Goal: Transaction & Acquisition: Purchase product/service

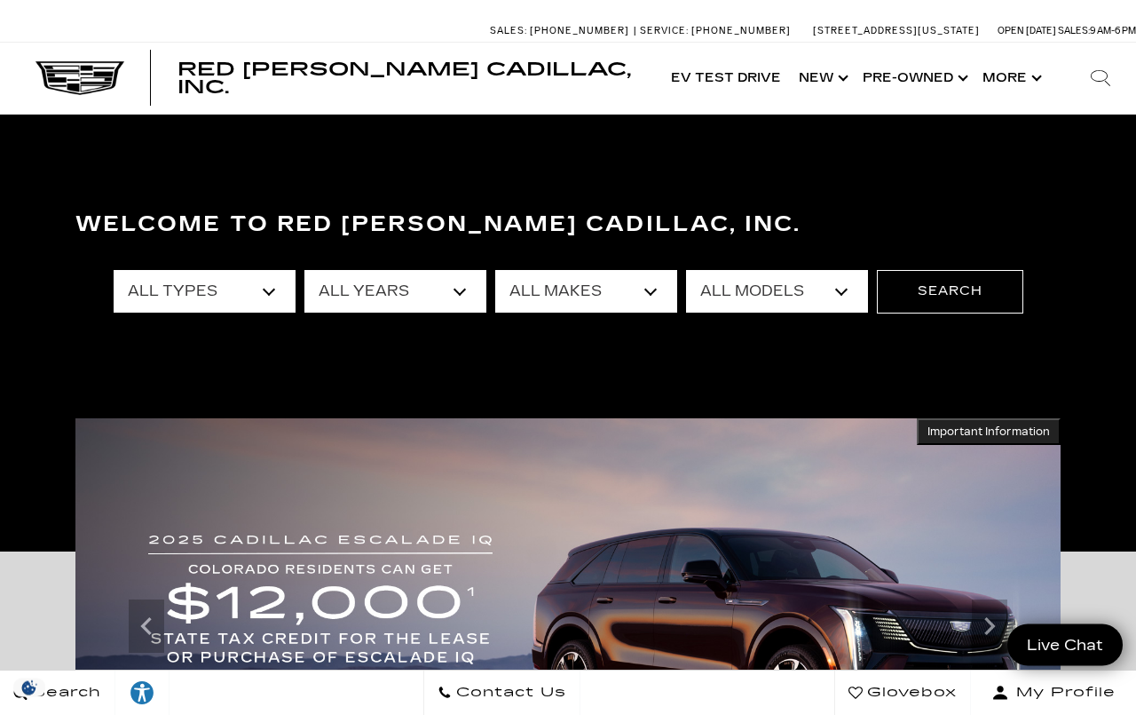
click at [672, 298] on select "All Makes Audi BMW Buick Cadillac Chevrolet Chrysler Ford Honda Jeep Land Rover…" at bounding box center [586, 291] width 182 height 43
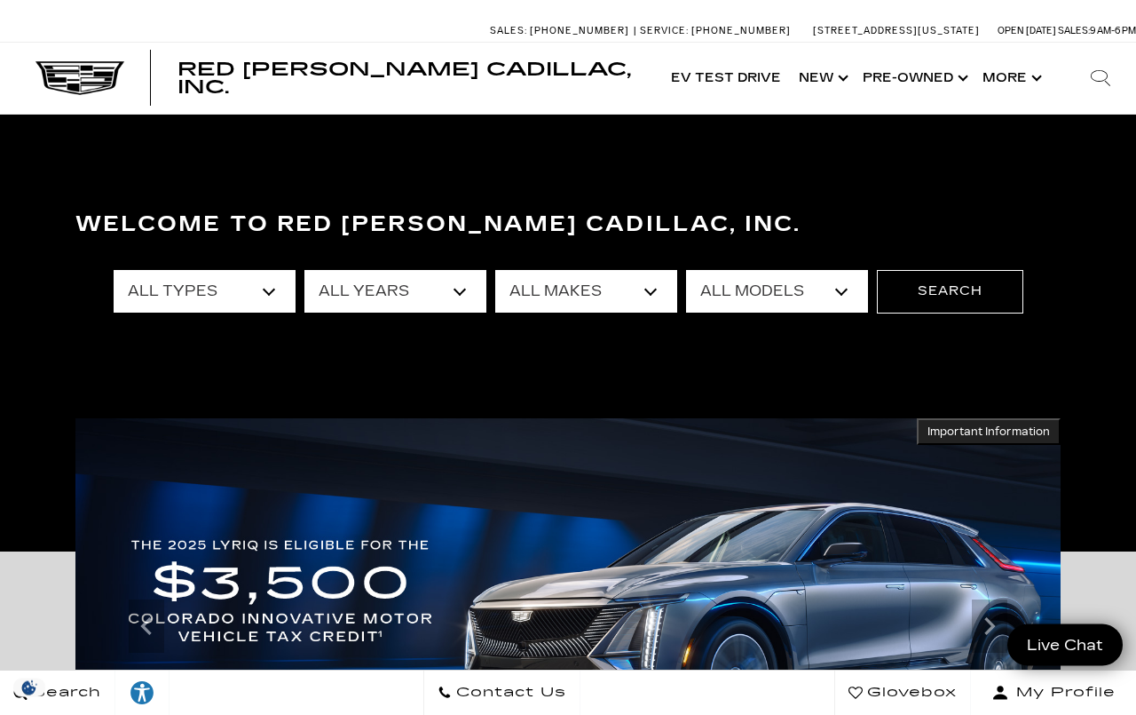
select select "Cadillac"
click at [844, 303] on select "All Models CT4 CT5 CT5-V Escalade Escalade ESV ESCALADE IQ ESCALADE IQL LYRIQ O…" at bounding box center [777, 291] width 182 height 43
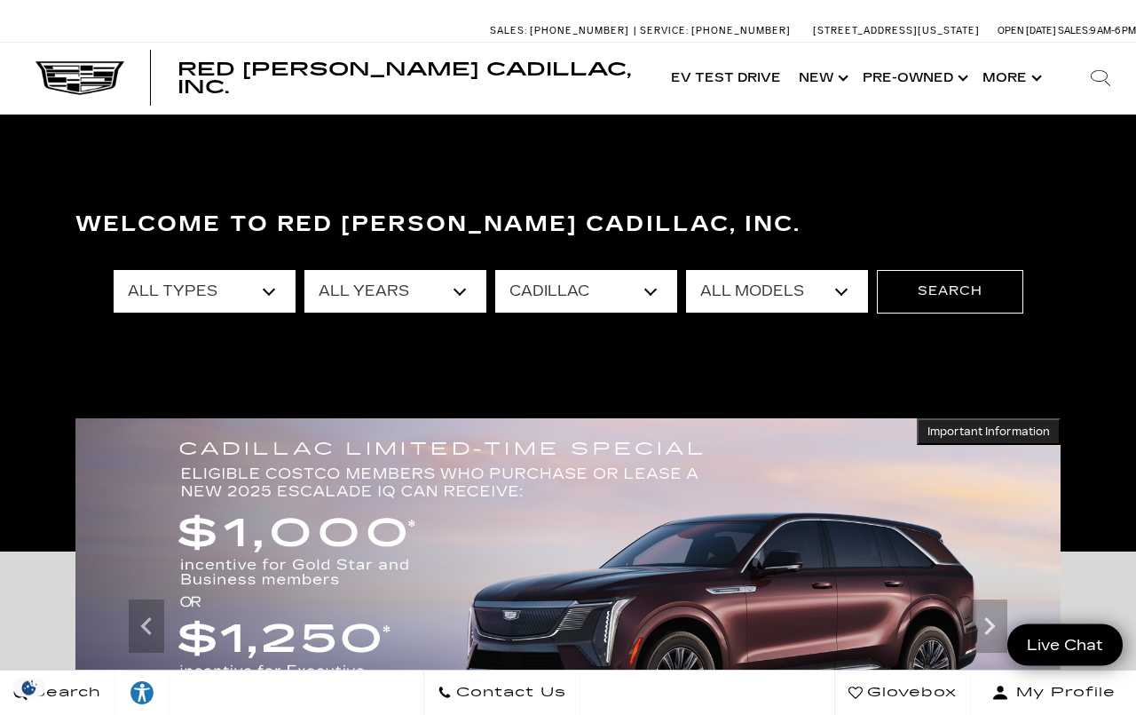
select select "XT5"
click at [483, 288] on select "All Years 2025 2024 2023 2018" at bounding box center [396, 291] width 182 height 43
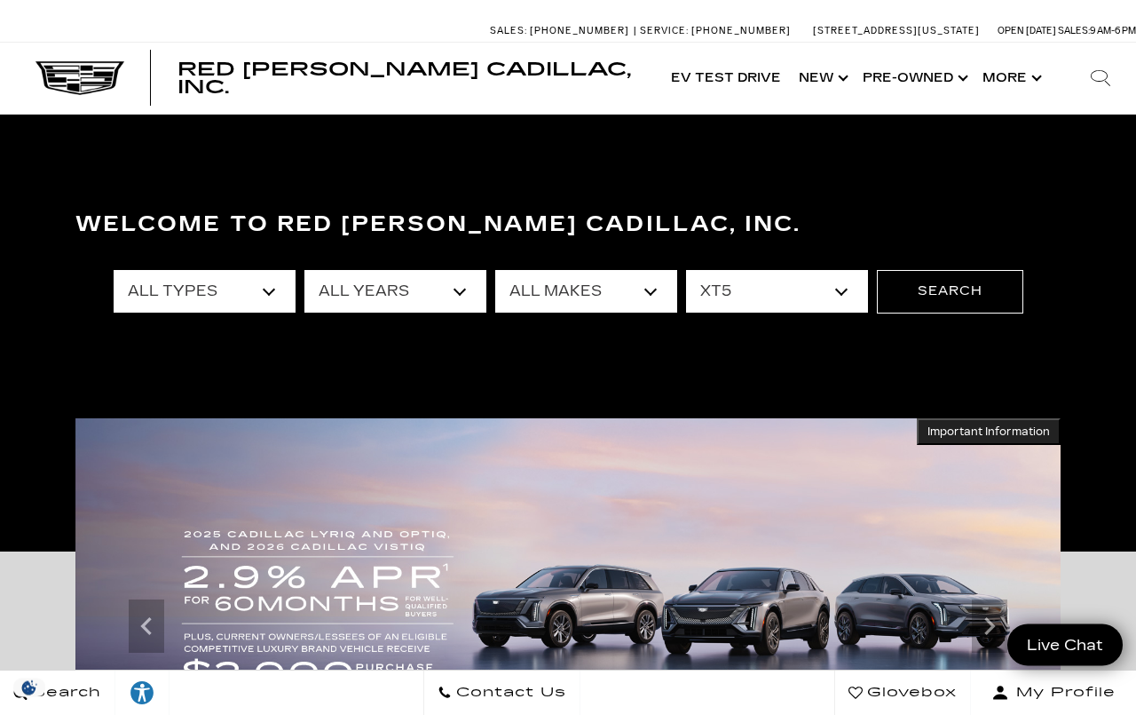
select select "2025"
click at [953, 311] on button "Search" at bounding box center [950, 291] width 146 height 43
click at [973, 310] on button "Search" at bounding box center [950, 291] width 146 height 43
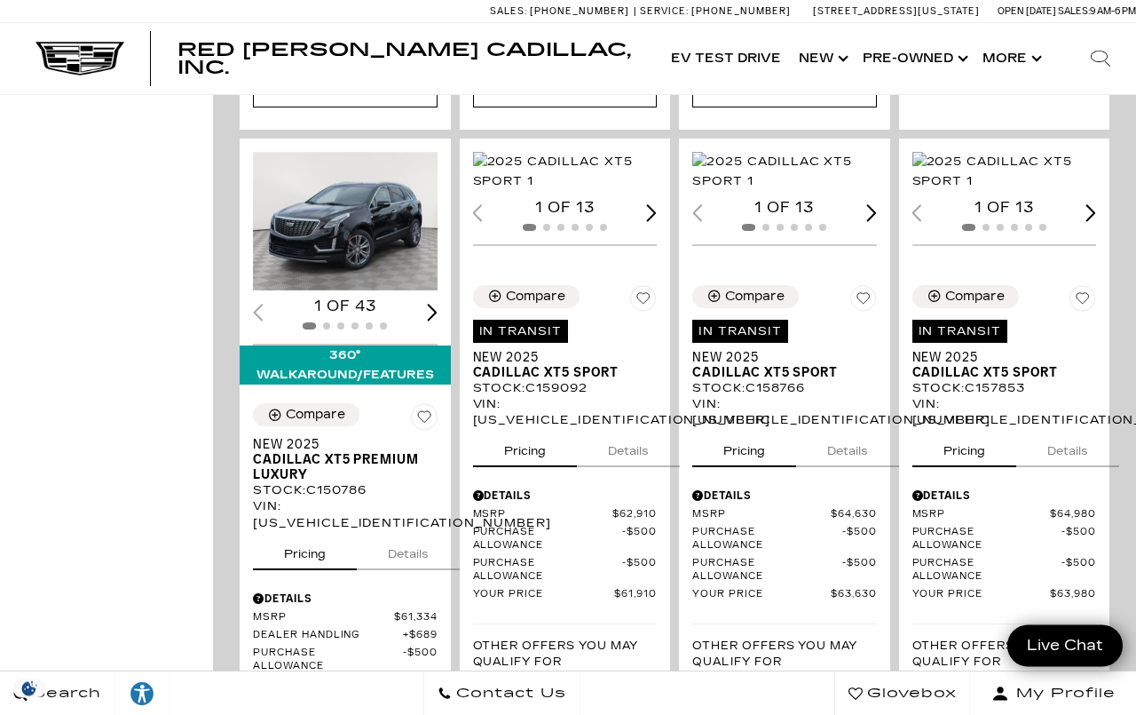
scroll to position [1242, 0]
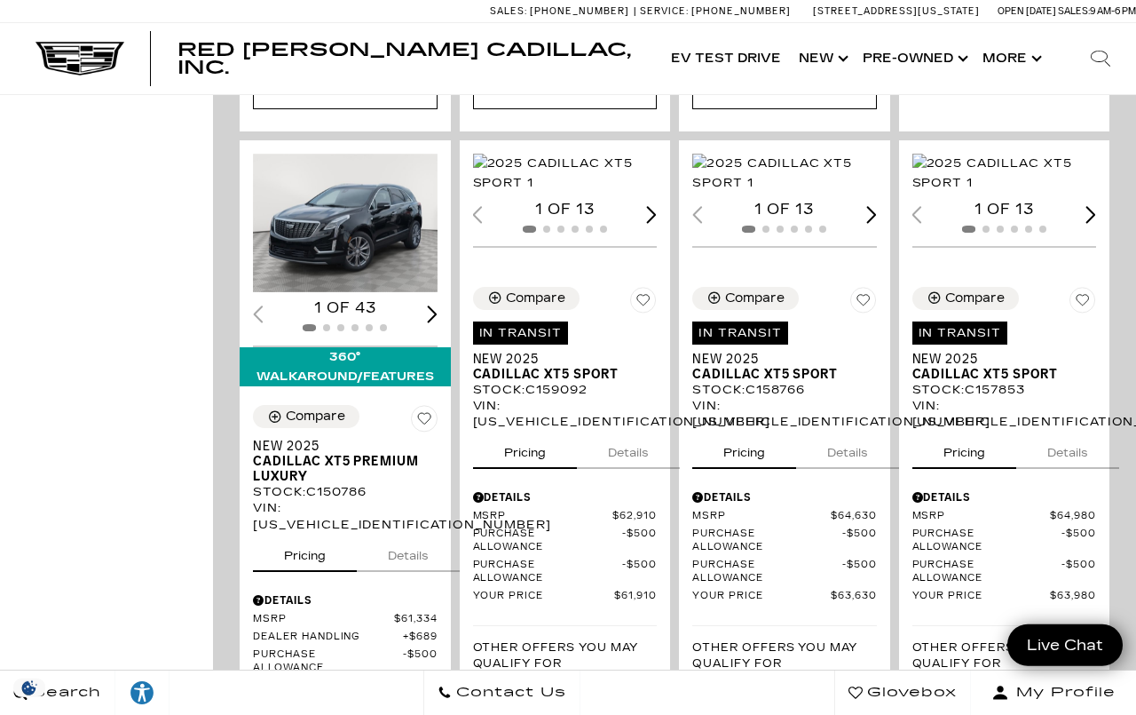
click at [578, 193] on img "1 / 2" at bounding box center [565, 173] width 185 height 39
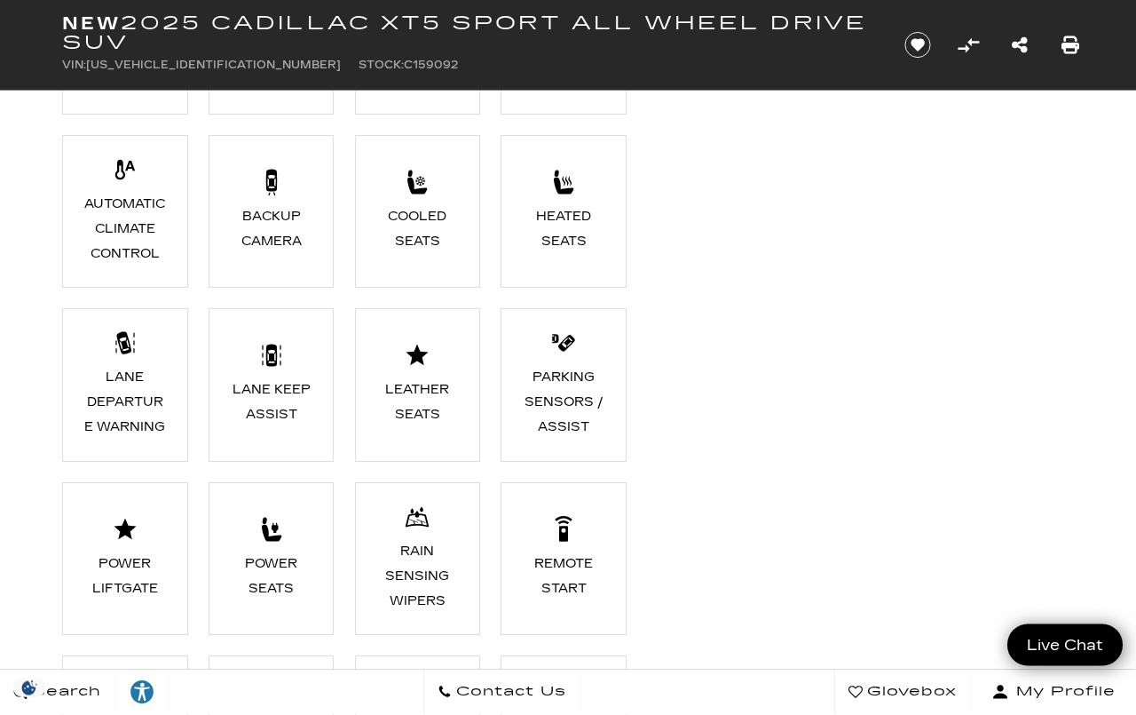
scroll to position [1524, 0]
click at [581, 211] on div "Heated Seats" at bounding box center [563, 228] width 83 height 50
click at [575, 237] on div "Heated Seats" at bounding box center [563, 228] width 83 height 50
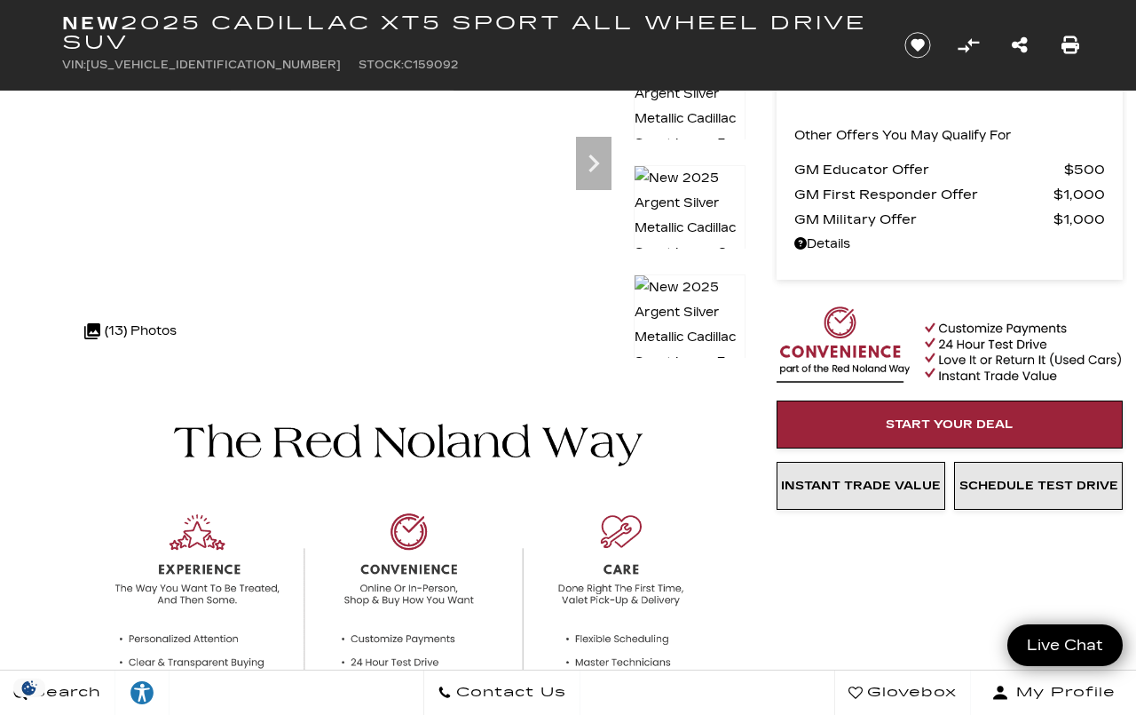
scroll to position [0, 0]
